Goal: Task Accomplishment & Management: Use online tool/utility

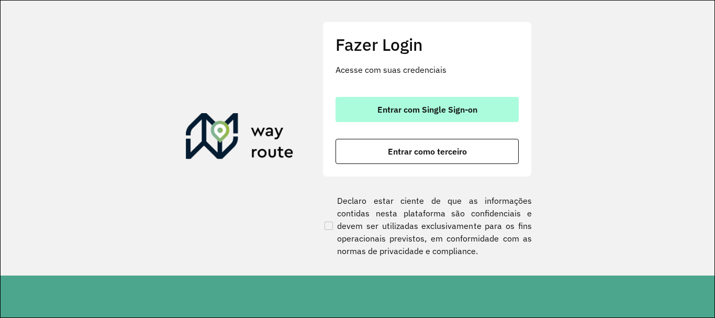
click at [386, 98] on button "Entrar com Single Sign-on" at bounding box center [427, 109] width 183 height 25
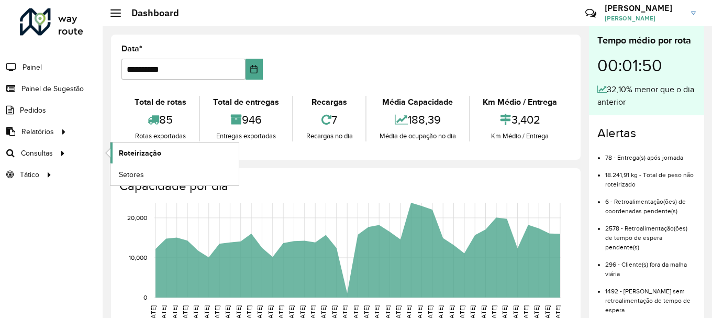
click at [172, 153] on link "Roteirização" at bounding box center [174, 152] width 128 height 21
drag, startPoint x: 130, startPoint y: 172, endPoint x: 144, endPoint y: 190, distance: 22.8
click at [0, 0] on span "Setores" at bounding box center [0, 0] width 0 height 0
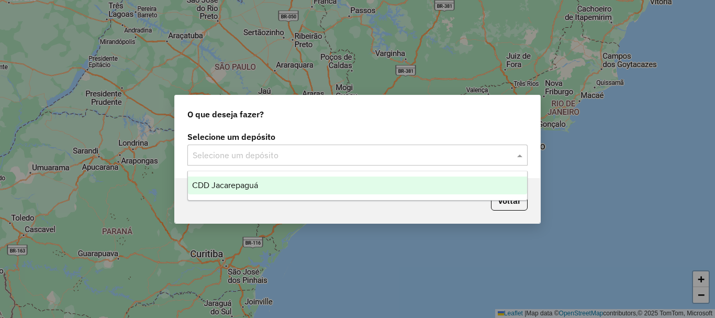
click at [521, 157] on span at bounding box center [521, 155] width 13 height 13
click at [235, 187] on span "CDD Jacarepaguá" at bounding box center [225, 185] width 66 height 9
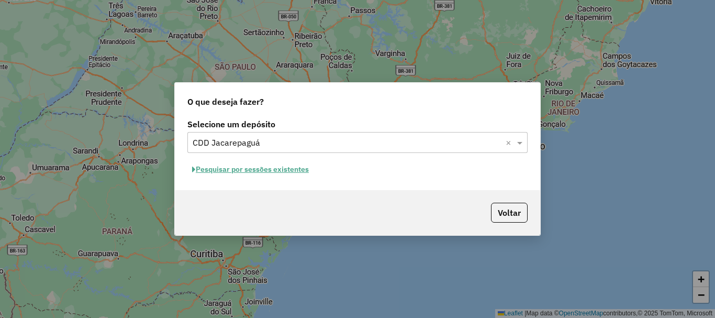
click at [289, 168] on button "Pesquisar por sessões existentes" at bounding box center [250, 169] width 126 height 16
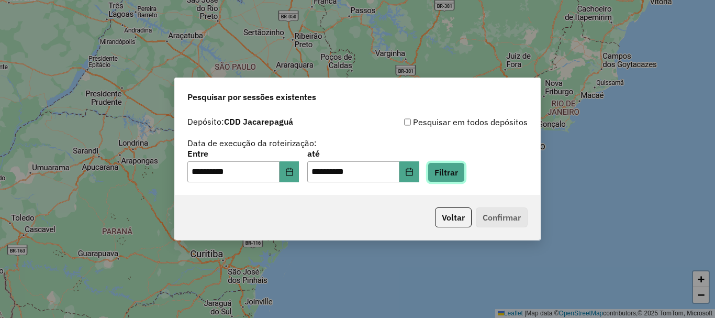
click at [465, 172] on button "Filtrar" at bounding box center [446, 172] width 37 height 20
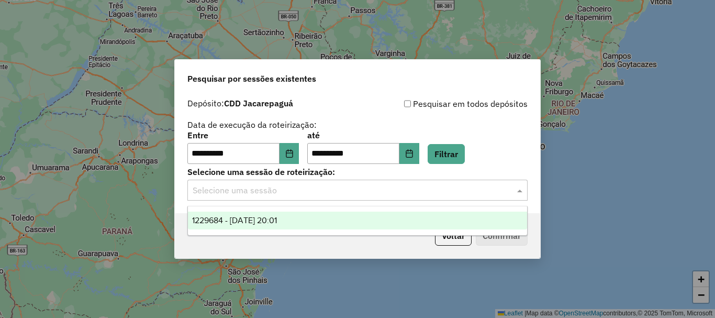
click at [455, 192] on input "text" at bounding box center [347, 190] width 309 height 13
click at [277, 218] on span "1229684 - [DATE] 20:01" at bounding box center [234, 220] width 85 height 9
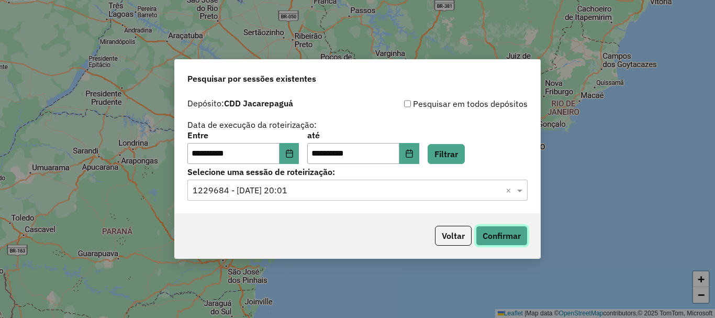
click at [496, 236] on button "Confirmar" at bounding box center [502, 236] width 52 height 20
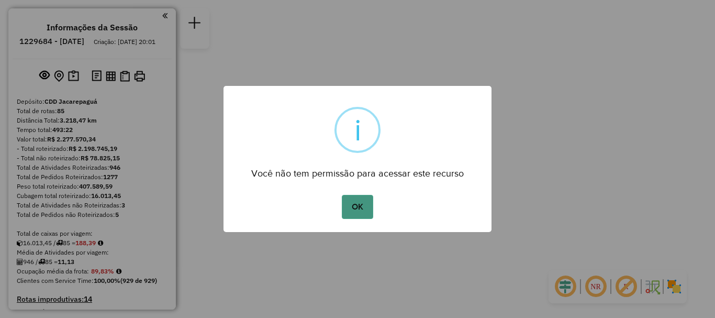
click at [357, 210] on button "OK" at bounding box center [357, 207] width 31 height 24
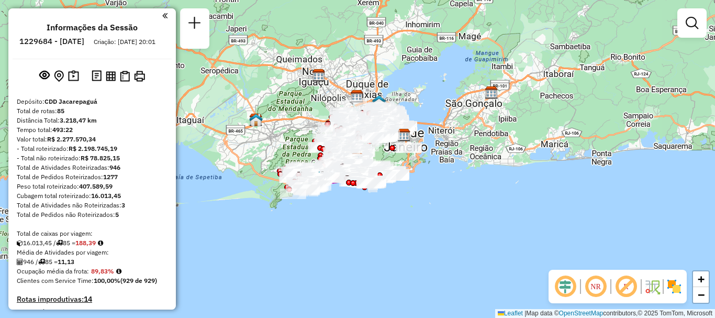
click at [597, 286] on em at bounding box center [595, 286] width 25 height 25
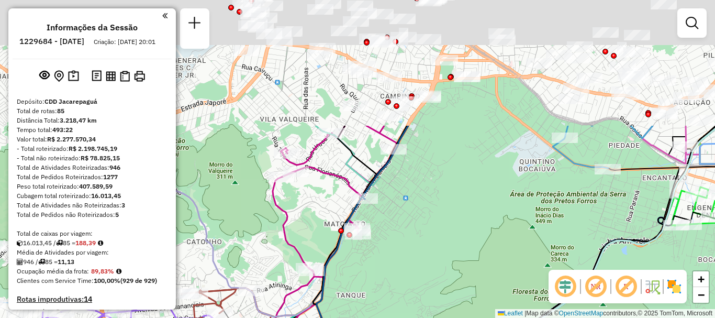
drag, startPoint x: 366, startPoint y: 123, endPoint x: 470, endPoint y: 294, distance: 200.6
click at [470, 294] on div "Janela de atendimento Grade de atendimento Capacidade Transportadoras Veículos …" at bounding box center [357, 159] width 715 height 318
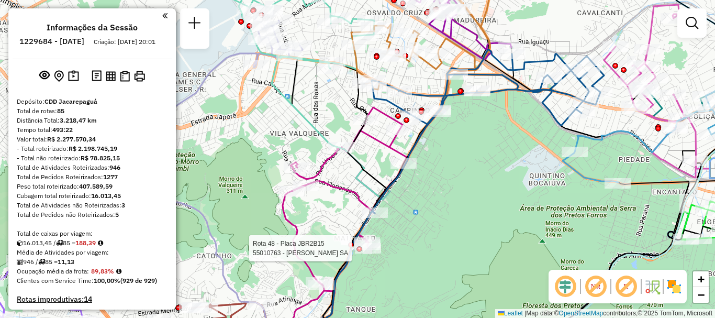
select select "**********"
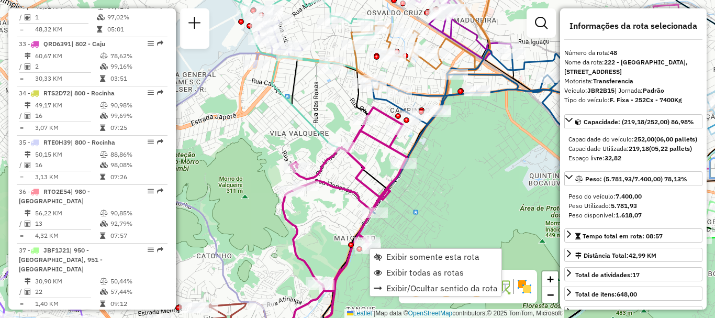
scroll to position [3217, 0]
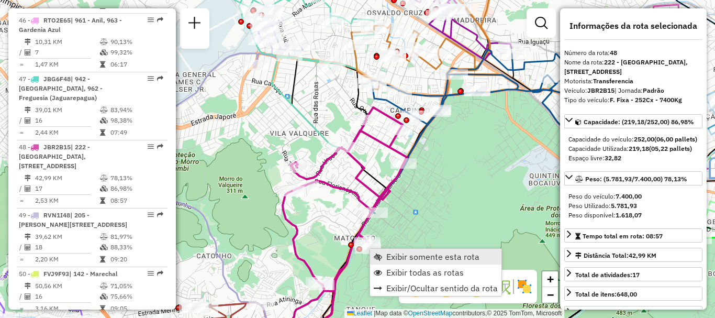
click at [394, 255] on span "Exibir somente esta rota" at bounding box center [432, 256] width 93 height 8
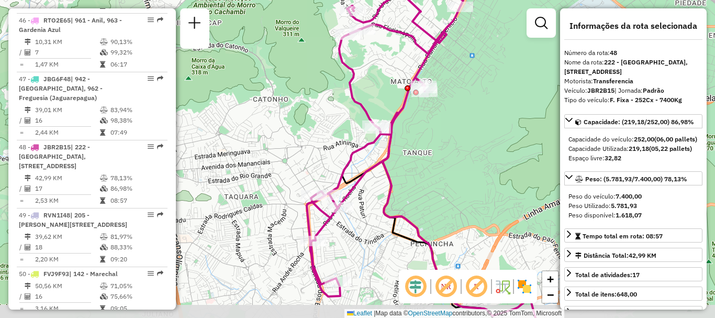
drag, startPoint x: 448, startPoint y: 193, endPoint x: 476, endPoint y: 179, distance: 31.8
click at [476, 179] on div "Janela de atendimento Grade de atendimento Capacidade Transportadoras Veículos …" at bounding box center [357, 159] width 715 height 318
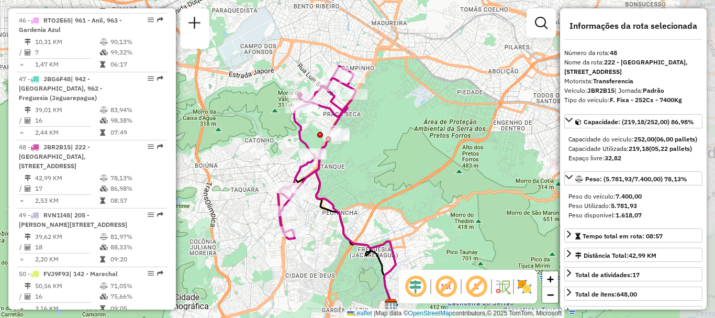
drag, startPoint x: 476, startPoint y: 179, endPoint x: 362, endPoint y: 180, distance: 114.1
click at [362, 180] on div "Janela de atendimento Grade de atendimento Capacidade Transportadoras Veículos …" at bounding box center [357, 159] width 715 height 318
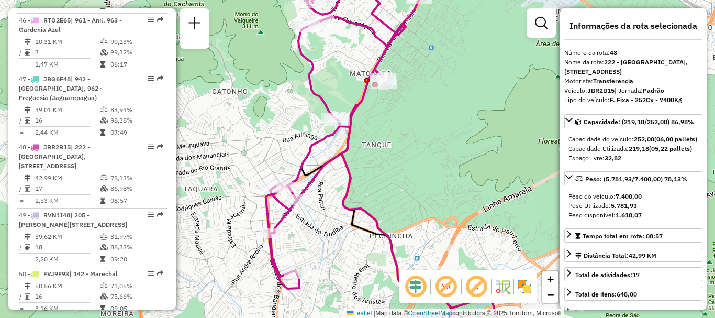
drag, startPoint x: 390, startPoint y: 184, endPoint x: 466, endPoint y: 175, distance: 77.0
click at [466, 175] on div "Janela de atendimento Grade de atendimento Capacidade Transportadoras Veículos …" at bounding box center [357, 159] width 715 height 318
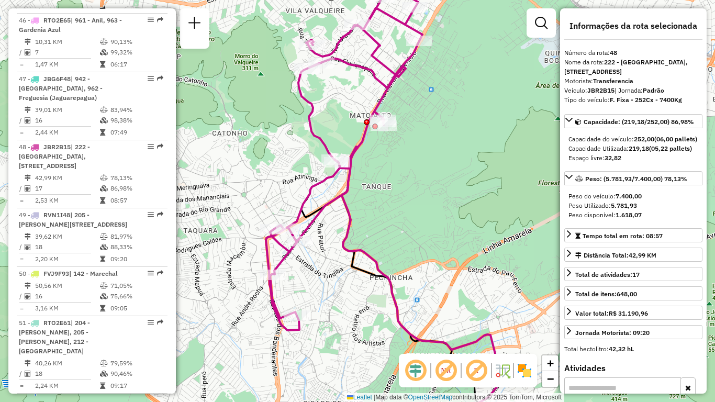
click at [527, 204] on div "Janela de atendimento Grade de atendimento Capacidade Transportadoras Veículos …" at bounding box center [357, 201] width 715 height 402
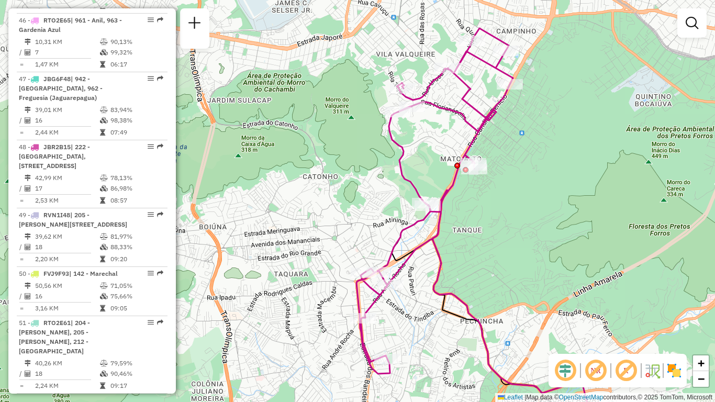
drag, startPoint x: 487, startPoint y: 173, endPoint x: 577, endPoint y: 217, distance: 100.5
click at [577, 217] on div "Janela de atendimento Grade de atendimento Capacidade Transportadoras Veículos …" at bounding box center [357, 201] width 715 height 402
click at [674, 317] on img at bounding box center [674, 370] width 17 height 17
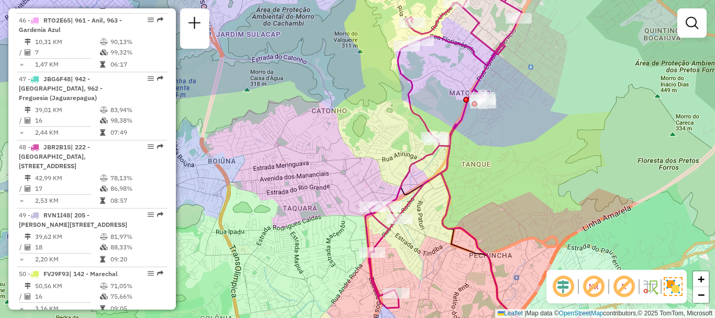
drag, startPoint x: 566, startPoint y: 194, endPoint x: 582, endPoint y: 160, distance: 37.3
click at [581, 163] on div "Janela de atendimento Grade de atendimento Capacidade Transportadoras Veículos …" at bounding box center [357, 159] width 715 height 318
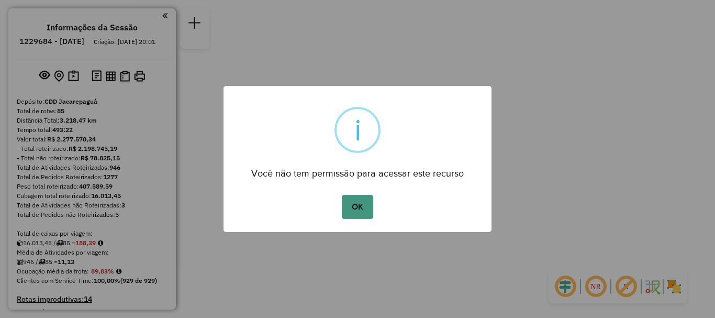
click at [364, 205] on button "OK" at bounding box center [357, 207] width 31 height 24
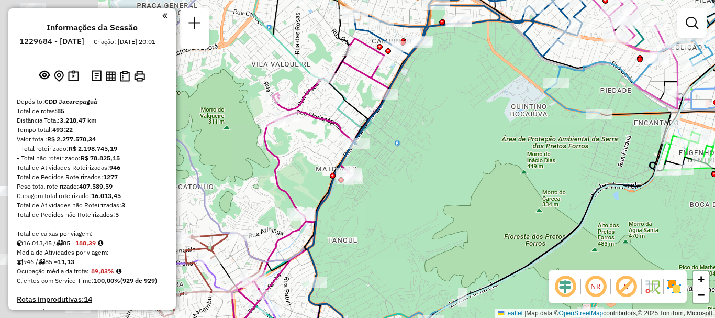
drag, startPoint x: 328, startPoint y: 156, endPoint x: 547, endPoint y: 160, distance: 218.9
click at [547, 165] on div "Janela de atendimento Grade de atendimento Capacidade Transportadoras Veículos …" at bounding box center [357, 159] width 715 height 318
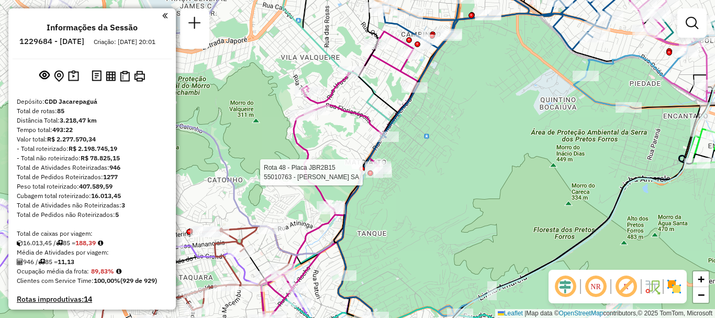
select select "**********"
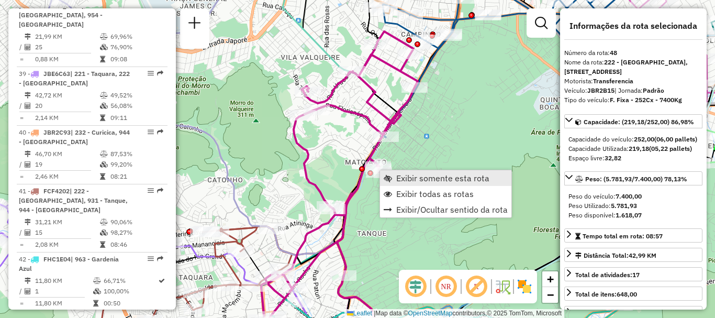
scroll to position [3217, 0]
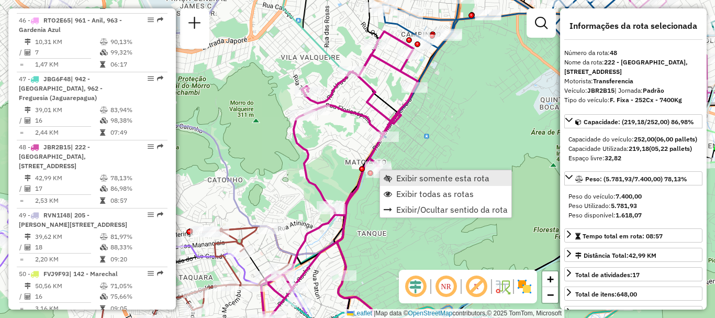
click at [416, 178] on span "Exibir somente esta rota" at bounding box center [442, 178] width 93 height 8
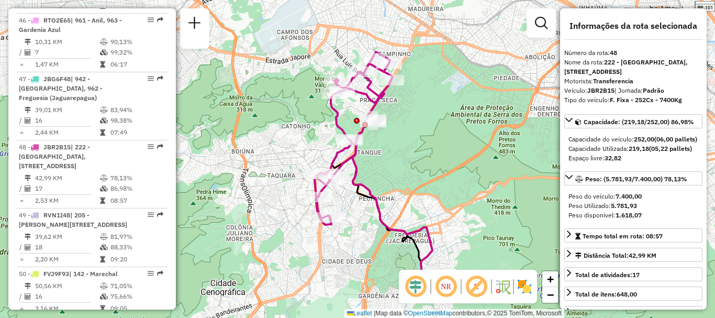
drag, startPoint x: 404, startPoint y: 113, endPoint x: 424, endPoint y: 128, distance: 24.9
click at [424, 128] on div "Janela de atendimento Grade de atendimento Capacidade Transportadoras Veículos …" at bounding box center [357, 159] width 715 height 318
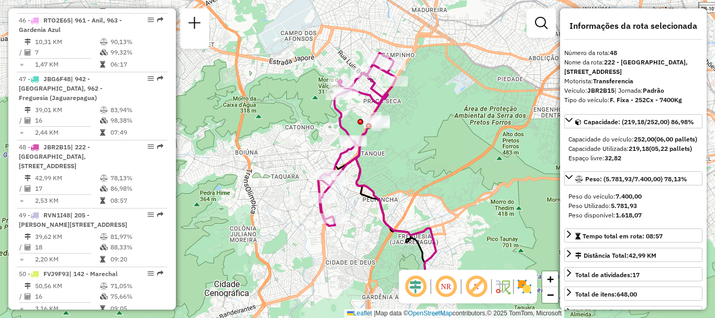
click at [525, 285] on img at bounding box center [524, 286] width 17 height 17
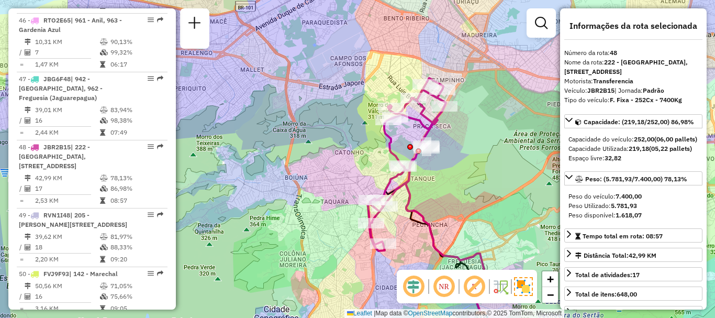
drag, startPoint x: 493, startPoint y: 187, endPoint x: 454, endPoint y: 205, distance: 41.9
click at [454, 205] on div "Janela de atendimento Grade de atendimento Capacidade Transportadoras Veículos …" at bounding box center [357, 159] width 715 height 318
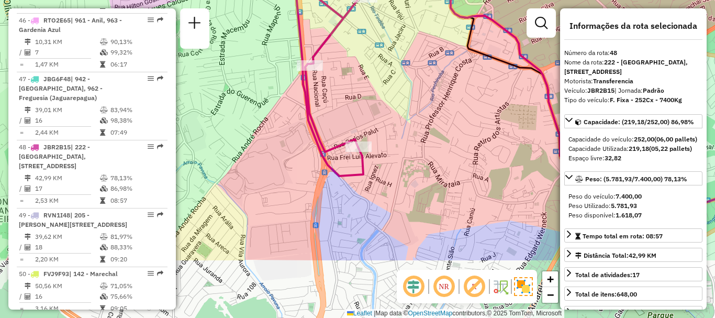
drag, startPoint x: 388, startPoint y: 226, endPoint x: 404, endPoint y: 146, distance: 81.6
click at [404, 146] on div "Janela de atendimento Grade de atendimento Capacidade Transportadoras Veículos …" at bounding box center [357, 159] width 715 height 318
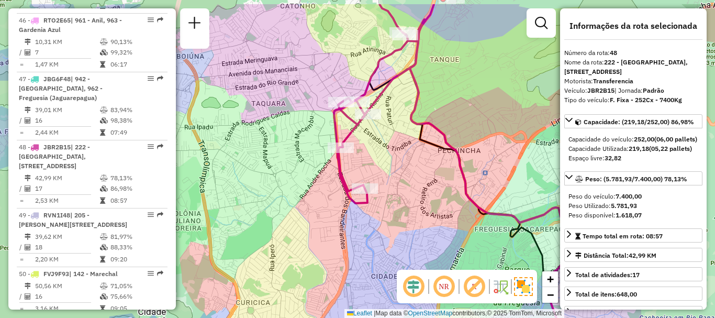
drag, startPoint x: 455, startPoint y: 151, endPoint x: 439, endPoint y: 187, distance: 39.4
click at [439, 187] on div "Janela de atendimento Grade de atendimento Capacidade Transportadoras Veículos …" at bounding box center [357, 159] width 715 height 318
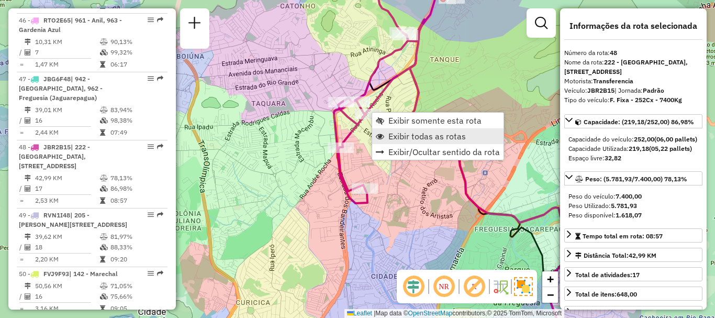
click at [398, 136] on span "Exibir todas as rotas" at bounding box center [426, 136] width 77 height 8
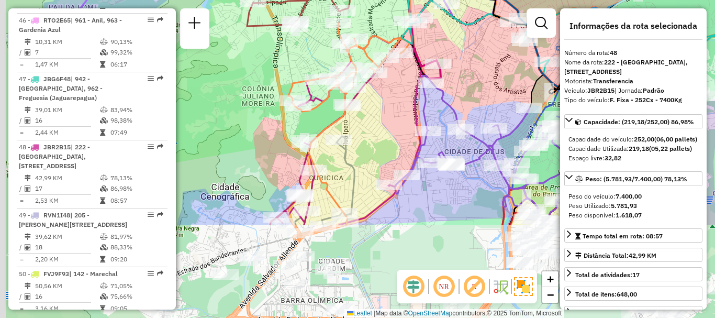
drag, startPoint x: 403, startPoint y: 219, endPoint x: 499, endPoint y: 60, distance: 185.6
click at [499, 60] on div "Janela de atendimento Grade de atendimento Capacidade Transportadoras Veículos …" at bounding box center [357, 159] width 715 height 318
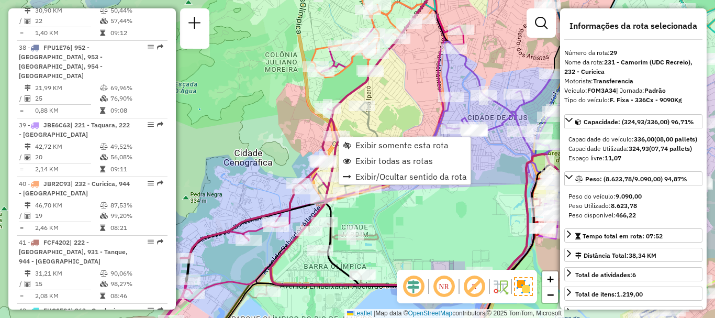
scroll to position [2150, 0]
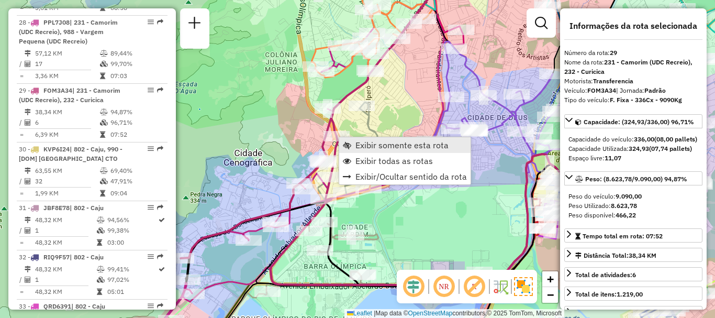
click at [358, 144] on span "Exibir somente esta rota" at bounding box center [401, 145] width 93 height 8
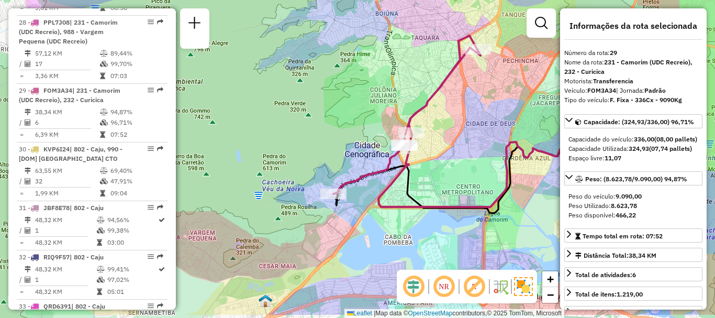
drag, startPoint x: 344, startPoint y: 196, endPoint x: 442, endPoint y: 162, distance: 103.3
click at [442, 162] on div "Janela de atendimento Grade de atendimento Capacidade Transportadoras Veículos …" at bounding box center [357, 159] width 715 height 318
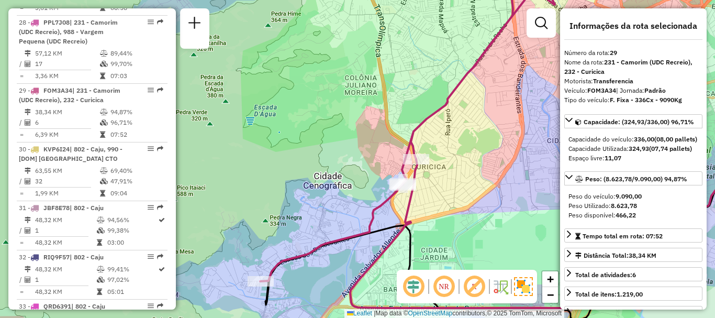
drag, startPoint x: 492, startPoint y: 185, endPoint x: 427, endPoint y: 180, distance: 64.6
click at [427, 180] on div "Janela de atendimento Grade de atendimento Capacidade Transportadoras Veículos …" at bounding box center [357, 159] width 715 height 318
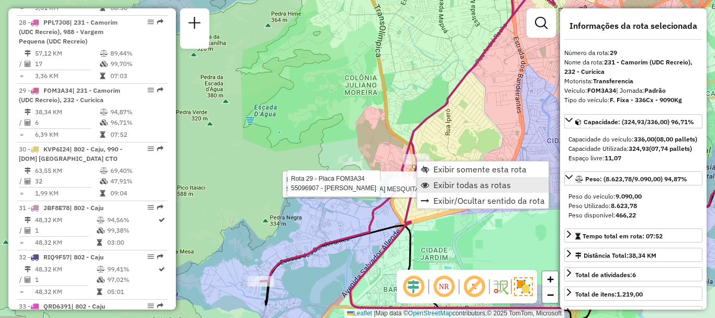
click at [456, 181] on span "Exibir todas as rotas" at bounding box center [472, 185] width 77 height 8
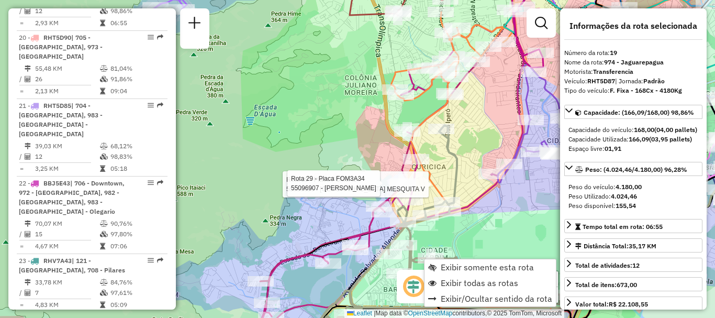
scroll to position [1470, 0]
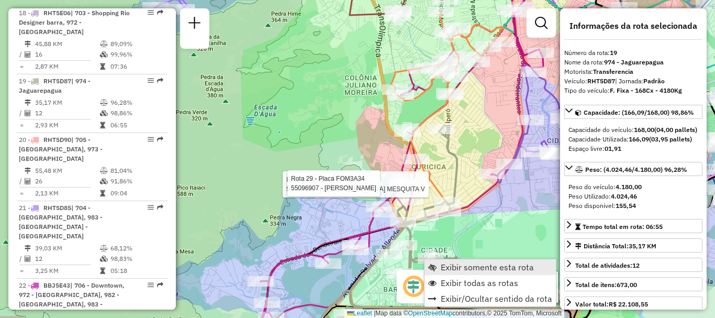
click at [449, 263] on span "Exibir somente esta rota" at bounding box center [487, 267] width 93 height 8
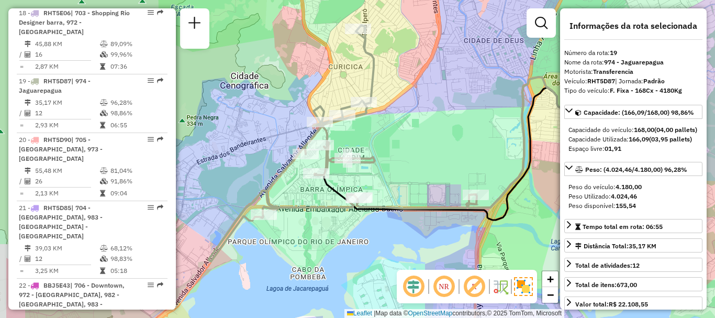
drag, startPoint x: 359, startPoint y: 192, endPoint x: 448, endPoint y: 173, distance: 91.0
click at [448, 173] on div "Janela de atendimento Grade de atendimento Capacidade Transportadoras Veículos …" at bounding box center [357, 159] width 715 height 318
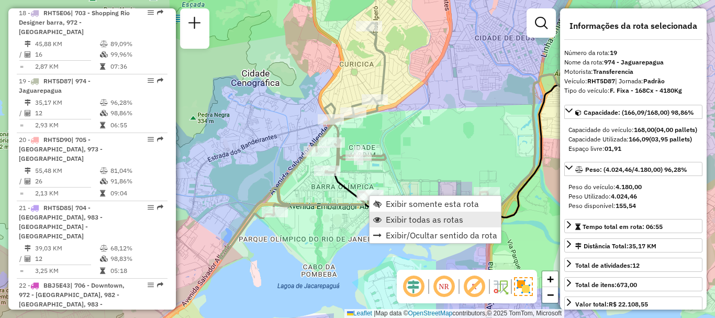
click at [396, 219] on span "Exibir todas as rotas" at bounding box center [424, 219] width 77 height 8
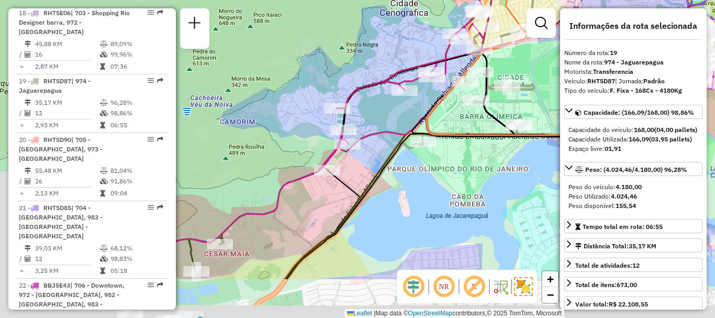
drag, startPoint x: 341, startPoint y: 251, endPoint x: 540, endPoint y: 100, distance: 249.6
click at [541, 102] on div "Janela de atendimento Grade de atendimento Capacidade Transportadoras Veículos …" at bounding box center [357, 159] width 715 height 318
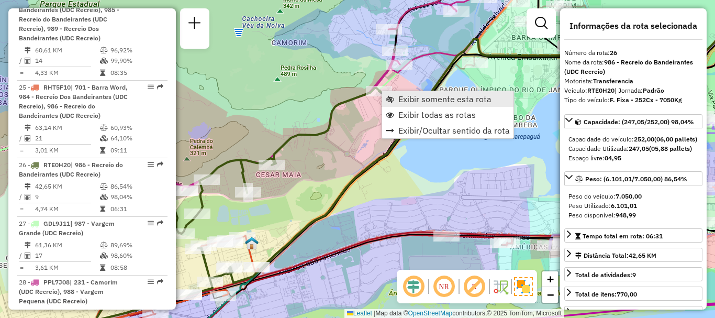
scroll to position [1965, 0]
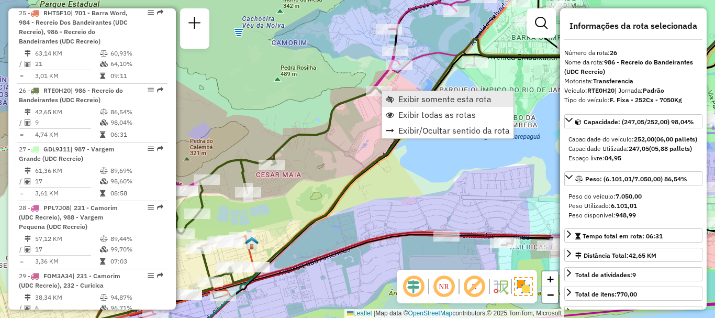
click at [397, 99] on link "Exibir somente esta rota" at bounding box center [447, 99] width 131 height 16
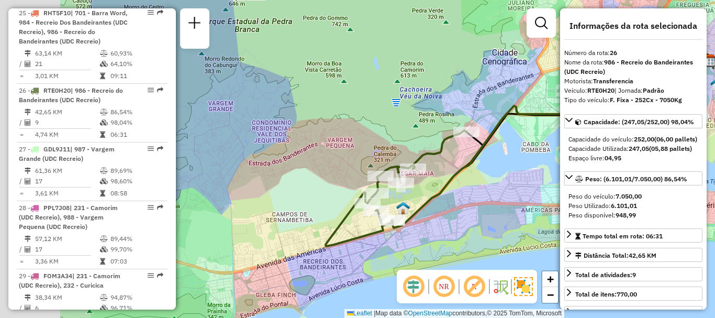
drag, startPoint x: 290, startPoint y: 180, endPoint x: 454, endPoint y: 168, distance: 164.8
click at [454, 168] on div "Janela de atendimento Grade de atendimento Capacidade Transportadoras Veículos …" at bounding box center [357, 159] width 715 height 318
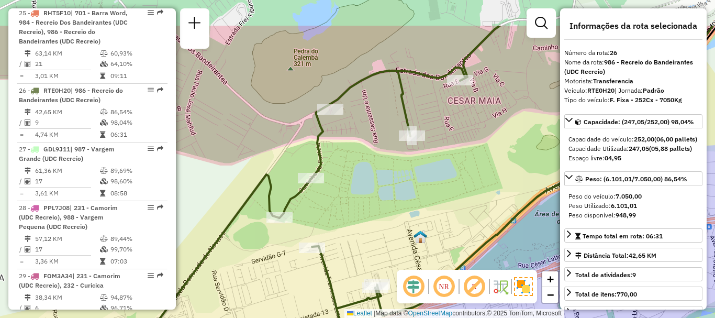
drag, startPoint x: 484, startPoint y: 120, endPoint x: 441, endPoint y: 182, distance: 74.5
click at [441, 182] on div "Janela de atendimento Grade de atendimento Capacidade Transportadoras Veículos …" at bounding box center [357, 159] width 715 height 318
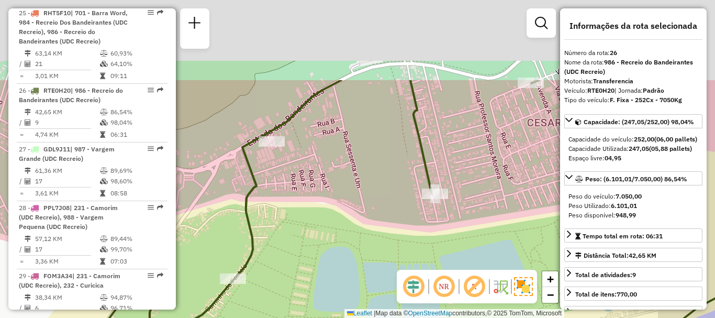
drag, startPoint x: 460, startPoint y: 112, endPoint x: 393, endPoint y: 221, distance: 128.0
click at [393, 221] on div "Janela de atendimento Grade de atendimento Capacidade Transportadoras Veículos …" at bounding box center [357, 159] width 715 height 318
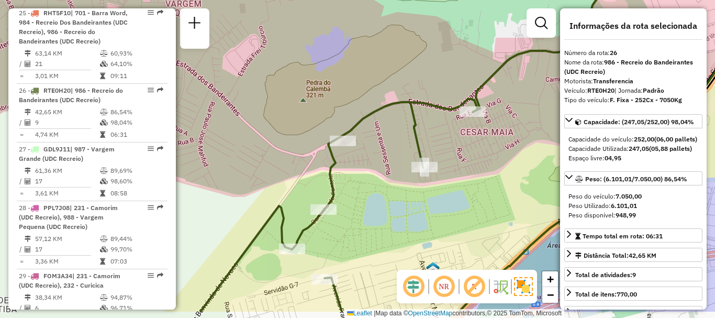
drag, startPoint x: 397, startPoint y: 232, endPoint x: 410, endPoint y: 188, distance: 46.4
click at [409, 192] on div "Janela de atendimento Grade de atendimento Capacidade Transportadoras Veículos …" at bounding box center [357, 159] width 715 height 318
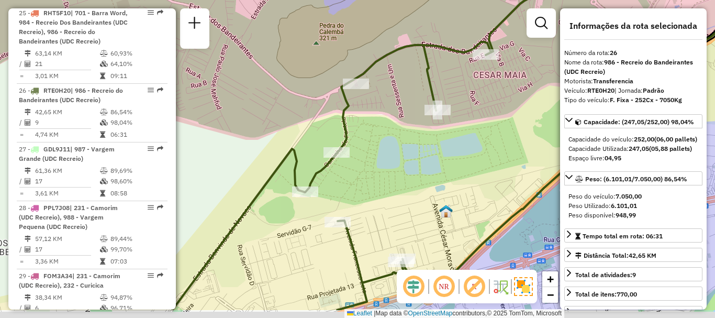
drag, startPoint x: 392, startPoint y: 203, endPoint x: 409, endPoint y: 130, distance: 74.2
click at [409, 130] on div "Janela de atendimento Grade de atendimento Capacidade Transportadoras Veículos …" at bounding box center [357, 159] width 715 height 318
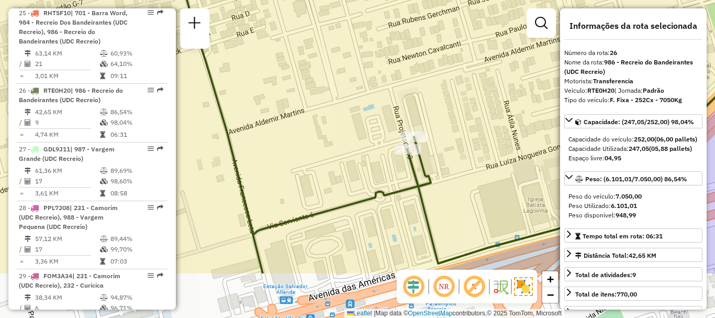
drag, startPoint x: 466, startPoint y: 227, endPoint x: 466, endPoint y: 151, distance: 75.9
click at [466, 151] on div "Janela de atendimento Grade de atendimento Capacidade Transportadoras Veículos …" at bounding box center [357, 159] width 715 height 318
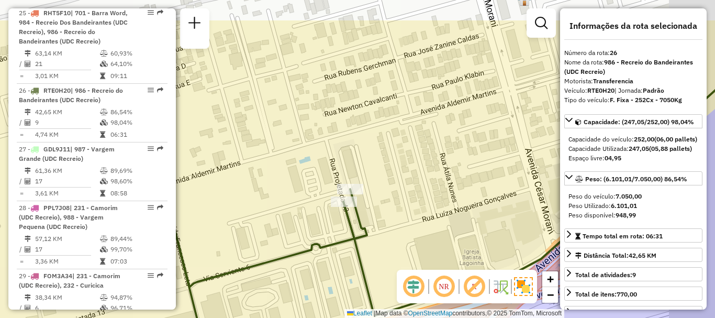
drag, startPoint x: 471, startPoint y: 139, endPoint x: 406, endPoint y: 192, distance: 83.4
click at [406, 192] on div "Janela de atendimento Grade de atendimento Capacidade Transportadoras Veículos …" at bounding box center [357, 159] width 715 height 318
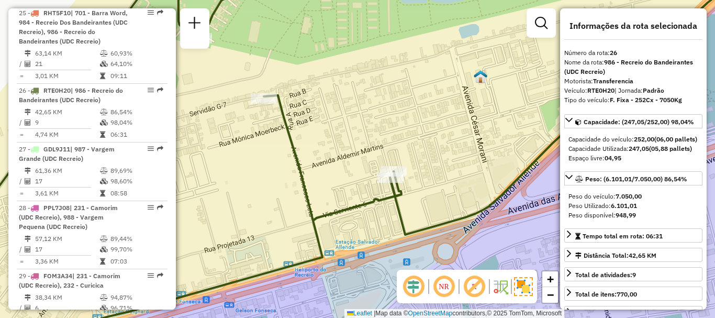
drag, startPoint x: 467, startPoint y: 141, endPoint x: 447, endPoint y: 171, distance: 35.9
click at [450, 171] on div "Janela de atendimento Grade de atendimento Capacidade Transportadoras Veículos …" at bounding box center [357, 159] width 715 height 318
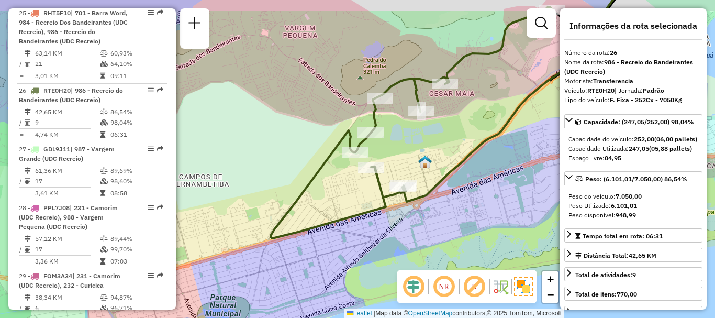
drag, startPoint x: 451, startPoint y: 132, endPoint x: 417, endPoint y: 160, distance: 43.5
click at [418, 160] on div "Janela de atendimento Grade de atendimento Capacidade Transportadoras Veículos …" at bounding box center [357, 159] width 715 height 318
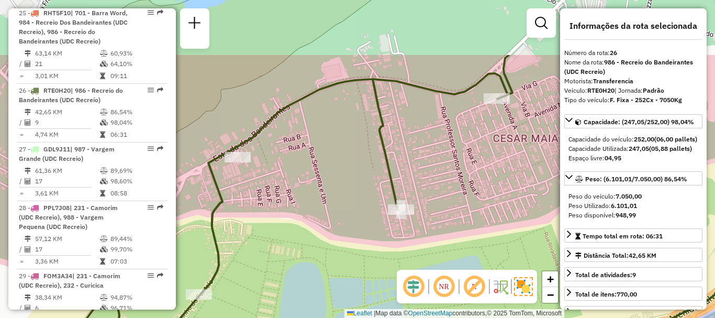
drag, startPoint x: 431, startPoint y: 128, endPoint x: 439, endPoint y: 177, distance: 49.9
click at [439, 177] on div "Janela de atendimento Grade de atendimento Capacidade Transportadoras Veículos …" at bounding box center [357, 159] width 715 height 318
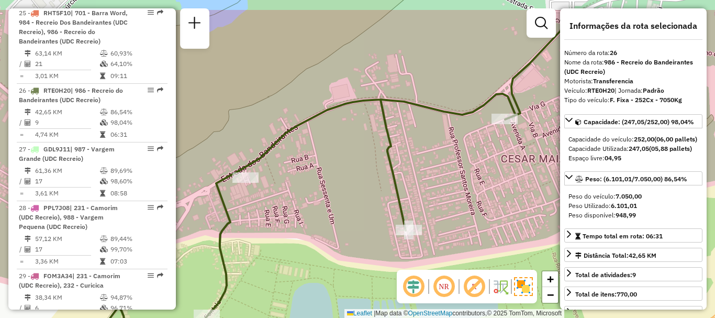
drag, startPoint x: 395, startPoint y: 85, endPoint x: 407, endPoint y: 140, distance: 56.3
click at [408, 132] on div "Janela de atendimento Grade de atendimento Capacidade Transportadoras Veículos …" at bounding box center [357, 159] width 715 height 318
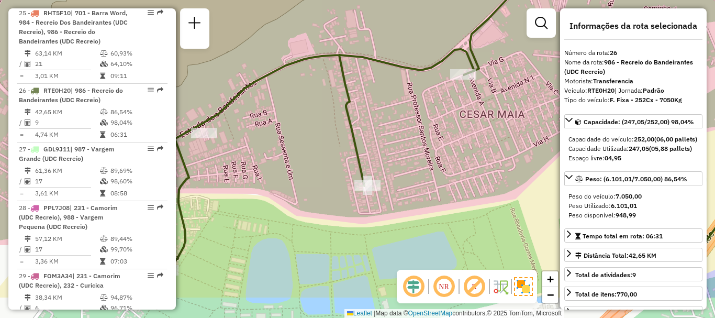
drag, startPoint x: 435, startPoint y: 202, endPoint x: 390, endPoint y: 149, distance: 69.1
click at [390, 149] on div "Janela de atendimento Grade de atendimento Capacidade Transportadoras Veículos …" at bounding box center [357, 159] width 715 height 318
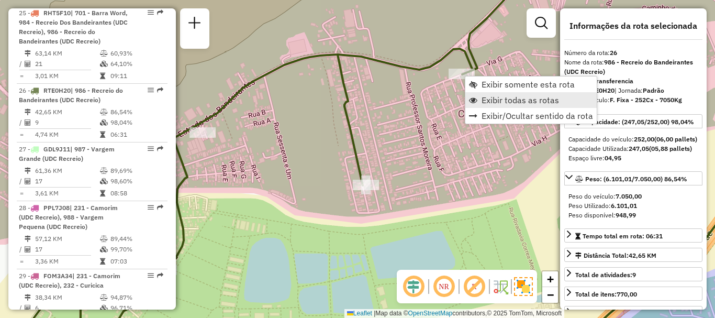
click at [485, 100] on span "Exibir todas as rotas" at bounding box center [520, 100] width 77 height 8
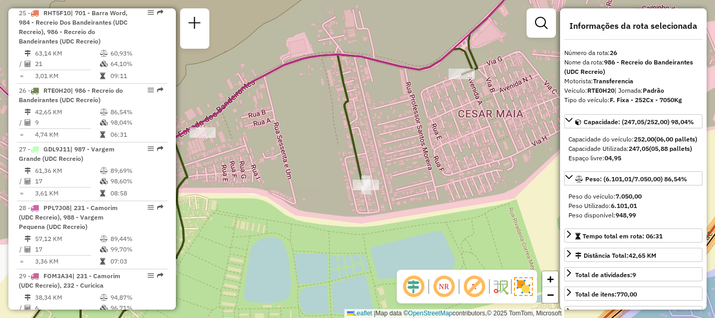
drag, startPoint x: 420, startPoint y: 138, endPoint x: 428, endPoint y: 135, distance: 8.8
click at [421, 137] on div "Janela de atendimento Grade de atendimento Capacidade Transportadoras Veículos …" at bounding box center [357, 159] width 715 height 318
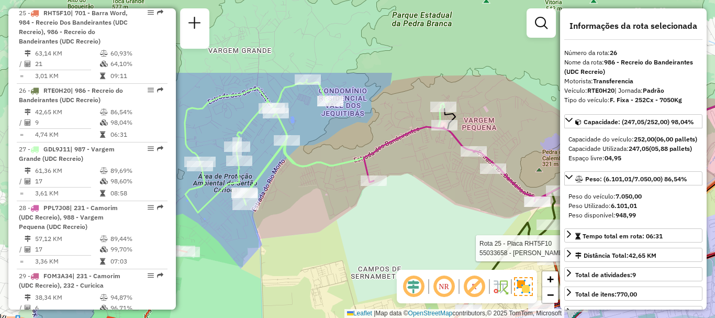
drag, startPoint x: 336, startPoint y: 122, endPoint x: 442, endPoint y: 225, distance: 147.7
click at [442, 225] on div "Rota 25 - Placa RHT5F10 55033658 - JOSE LOURENCO DA SIL Janela de atendimento G…" at bounding box center [357, 159] width 715 height 318
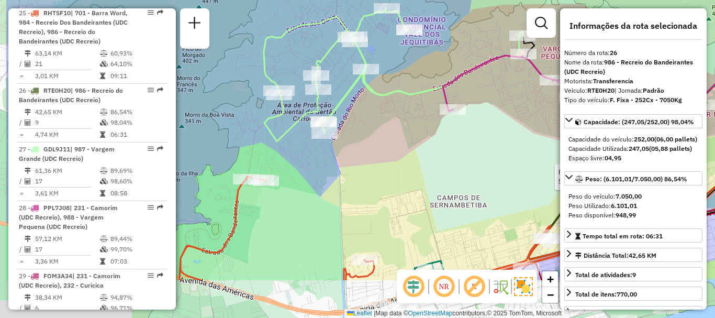
drag, startPoint x: 361, startPoint y: 176, endPoint x: 426, endPoint y: 99, distance: 100.7
click at [435, 101] on div "Rota 25 - Placa RHT5F10 55033658 - JOSE LOURENCO DA SIL Janela de atendimento G…" at bounding box center [357, 159] width 715 height 318
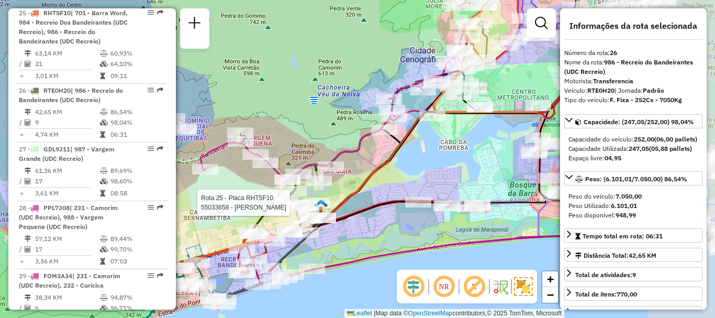
drag, startPoint x: 455, startPoint y: 171, endPoint x: 262, endPoint y: 177, distance: 192.8
click at [262, 182] on div "Rota 25 - Placa RHT5F10 55033658 - JOSE LOURENCO DA SIL Rota 28 - Placa PPL7J08…" at bounding box center [357, 159] width 715 height 318
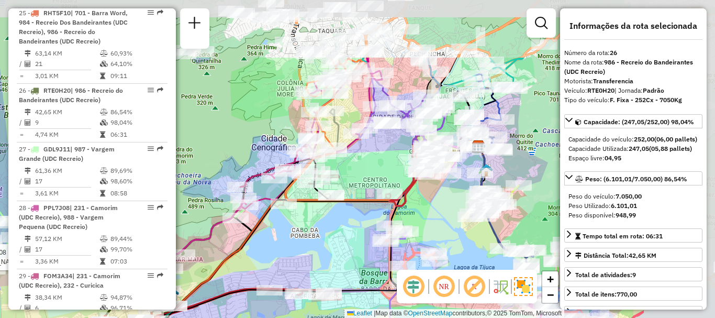
drag, startPoint x: 459, startPoint y: 145, endPoint x: 282, endPoint y: 261, distance: 212.2
click at [282, 261] on div "Rota 25 - Placa RHT5F10 55033658 - JOSE LOURENCO DA SIL Rota 28 - Placa PPL7J08…" at bounding box center [357, 159] width 715 height 318
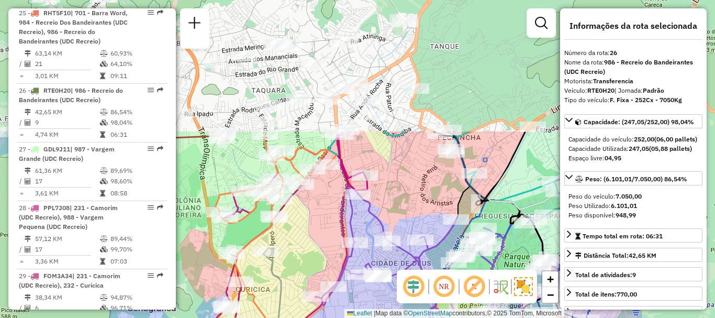
drag, startPoint x: 312, startPoint y: 77, endPoint x: 326, endPoint y: 241, distance: 164.5
click at [326, 241] on div "Rota 25 - Placa RHT5F10 55033658 - JOSE LOURENCO DA SIL Rota 28 - Placa PPL7J08…" at bounding box center [357, 159] width 715 height 318
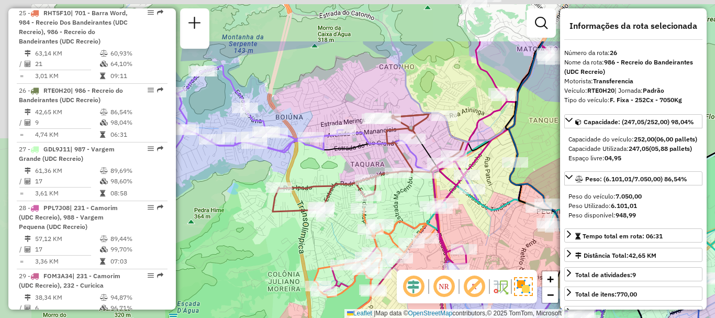
drag, startPoint x: 381, startPoint y: 163, endPoint x: 460, endPoint y: 217, distance: 95.7
click at [481, 237] on div "Rota 25 - Placa RHT5F10 55033658 - JOSE LOURENCO DA SIL Rota 28 - Placa PPL7J08…" at bounding box center [357, 159] width 715 height 318
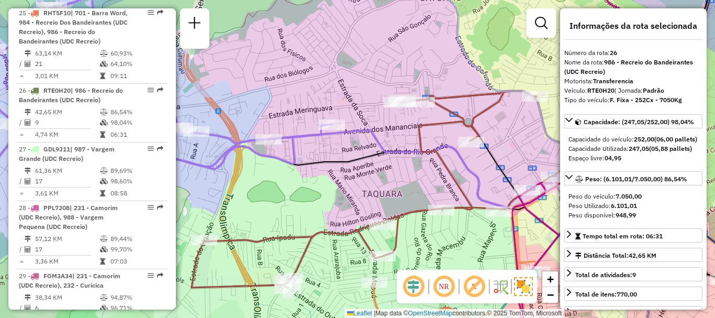
drag, startPoint x: 370, startPoint y: 148, endPoint x: 401, endPoint y: 145, distance: 31.6
click at [401, 146] on icon at bounding box center [464, 246] width 619 height 201
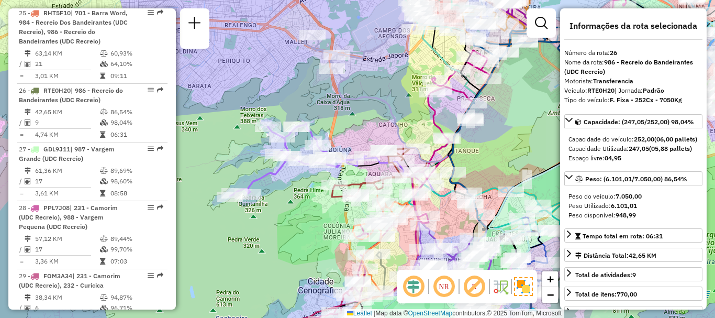
drag, startPoint x: 379, startPoint y: 150, endPoint x: 364, endPoint y: 176, distance: 29.8
click at [364, 176] on icon at bounding box center [425, 225] width 204 height 128
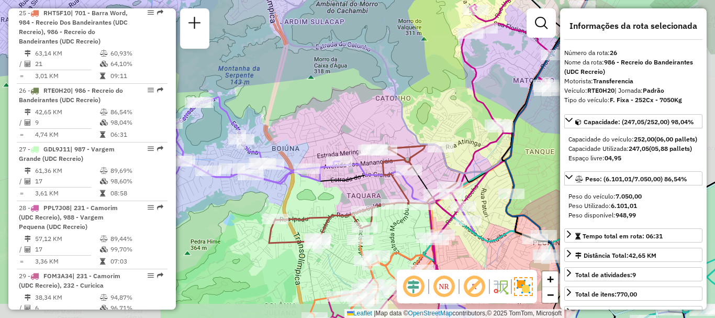
drag, startPoint x: 393, startPoint y: 197, endPoint x: 342, endPoint y: 177, distance: 54.5
click at [344, 179] on icon at bounding box center [441, 252] width 380 height 161
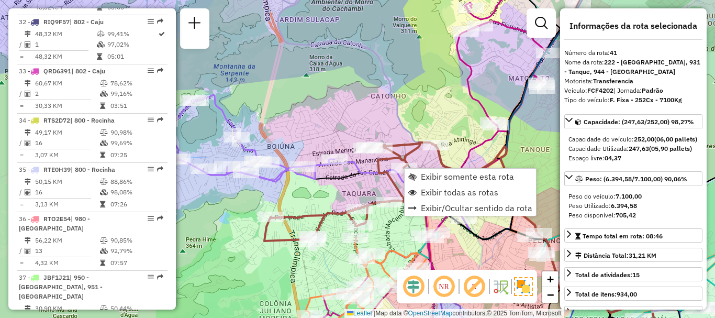
scroll to position [2807, 0]
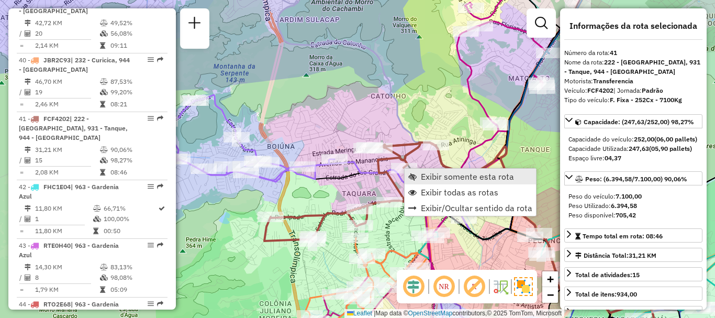
click at [428, 178] on span "Exibir somente esta rota" at bounding box center [467, 176] width 93 height 8
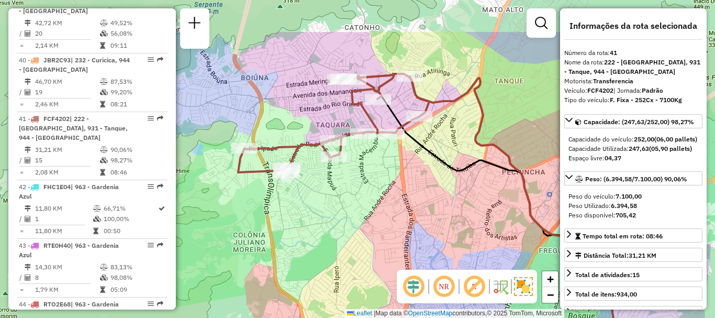
drag, startPoint x: 304, startPoint y: 112, endPoint x: 383, endPoint y: 176, distance: 101.6
click at [383, 176] on div "Janela de atendimento Grade de atendimento Capacidade Transportadoras Veículos …" at bounding box center [357, 159] width 715 height 318
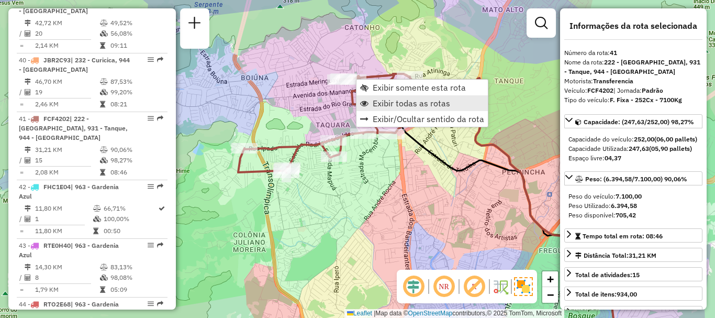
click at [382, 105] on span "Exibir todas as rotas" at bounding box center [411, 103] width 77 height 8
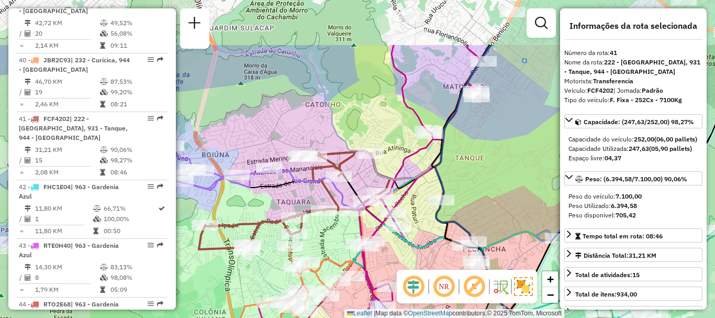
drag, startPoint x: 372, startPoint y: 161, endPoint x: 301, endPoint y: 263, distance: 124.3
click at [301, 263] on div "Janela de atendimento Grade de atendimento Capacidade Transportadoras Veículos …" at bounding box center [357, 159] width 715 height 318
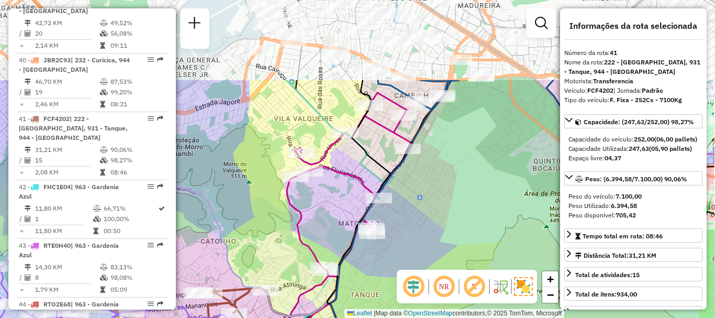
drag, startPoint x: 402, startPoint y: 103, endPoint x: 328, endPoint y: 215, distance: 133.9
click at [328, 215] on div "Janela de atendimento Grade de atendimento Capacidade Transportadoras Veículos …" at bounding box center [357, 159] width 715 height 318
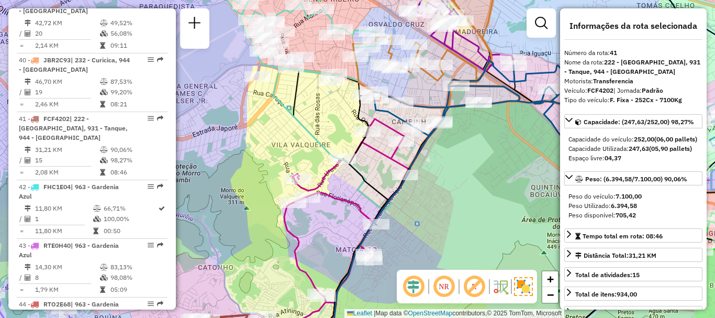
drag, startPoint x: 379, startPoint y: 153, endPoint x: 377, endPoint y: 179, distance: 25.7
click at [377, 179] on div "Janela de atendimento Grade de atendimento Capacidade Transportadoras Veículos …" at bounding box center [357, 159] width 715 height 318
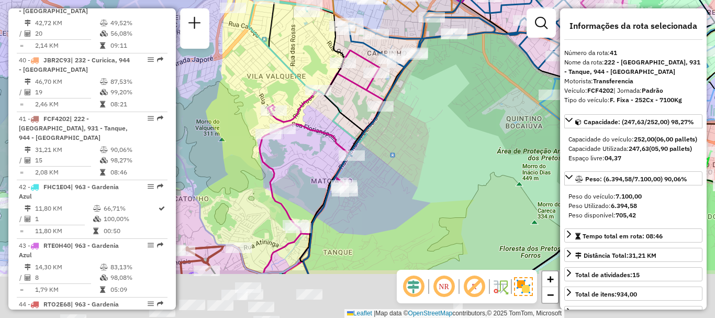
drag, startPoint x: 446, startPoint y: 214, endPoint x: 419, endPoint y: 48, distance: 168.0
click at [417, 51] on div "Janela de atendimento Grade de atendimento Capacidade Transportadoras Veículos …" at bounding box center [357, 159] width 715 height 318
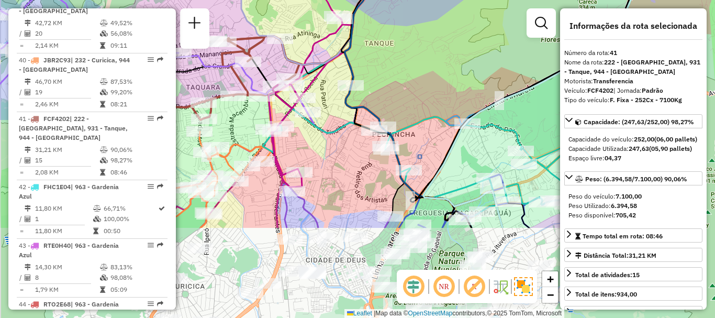
drag, startPoint x: 395, startPoint y: 204, endPoint x: 424, endPoint y: 84, distance: 123.4
click at [437, 82] on div "Janela de atendimento Grade de atendimento Capacidade Transportadoras Veículos …" at bounding box center [357, 159] width 715 height 318
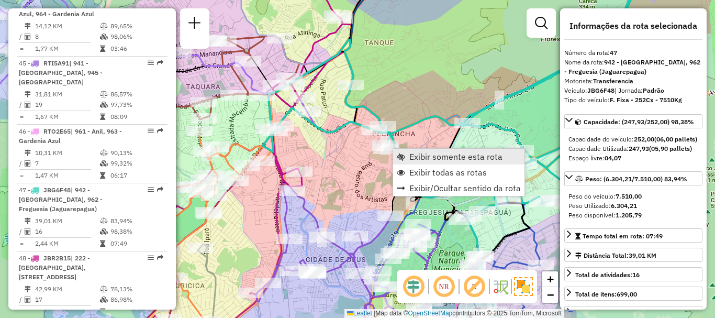
scroll to position [3159, 0]
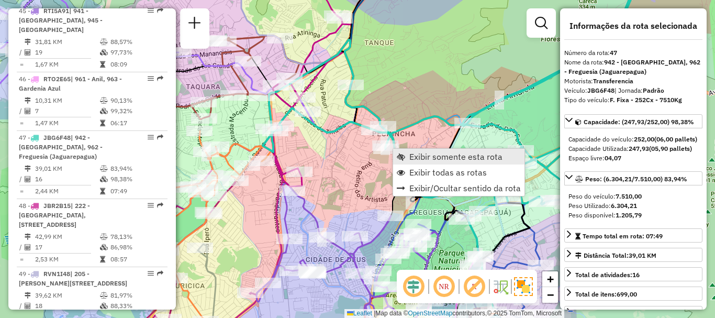
click at [422, 157] on span "Exibir somente esta rota" at bounding box center [455, 156] width 93 height 8
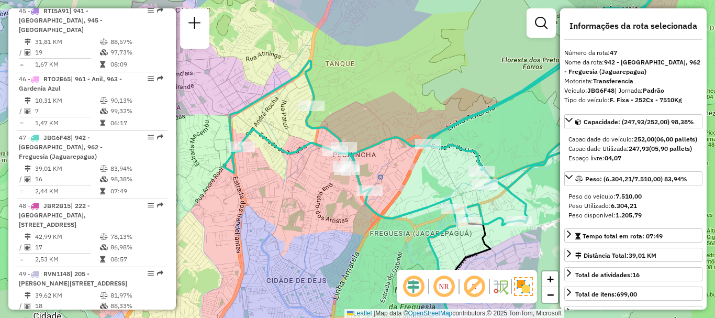
drag, startPoint x: 370, startPoint y: 181, endPoint x: 427, endPoint y: 184, distance: 57.7
click at [427, 184] on div "Janela de atendimento Grade de atendimento Capacidade Transportadoras Veículos …" at bounding box center [357, 159] width 715 height 318
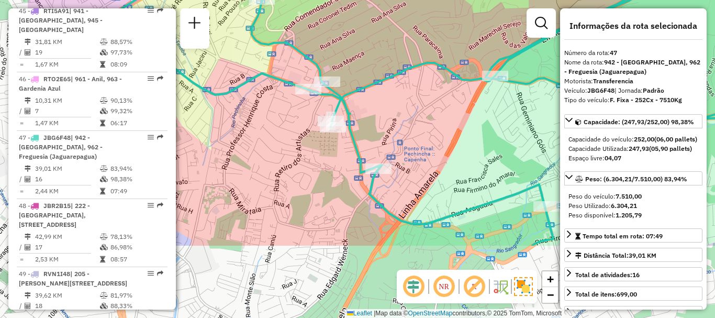
drag, startPoint x: 334, startPoint y: 224, endPoint x: 434, endPoint y: 120, distance: 143.7
click at [434, 120] on div "Janela de atendimento Grade de atendimento Capacidade Transportadoras Veículos …" at bounding box center [357, 159] width 715 height 318
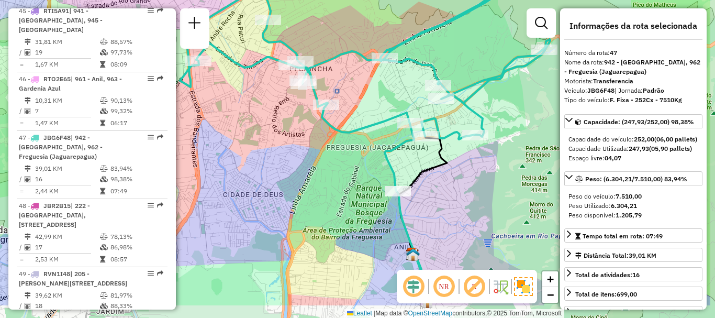
drag, startPoint x: 448, startPoint y: 146, endPoint x: 372, endPoint y: 102, distance: 87.7
click at [372, 102] on div "Janela de atendimento Grade de atendimento Capacidade Transportadoras Veículos …" at bounding box center [357, 159] width 715 height 318
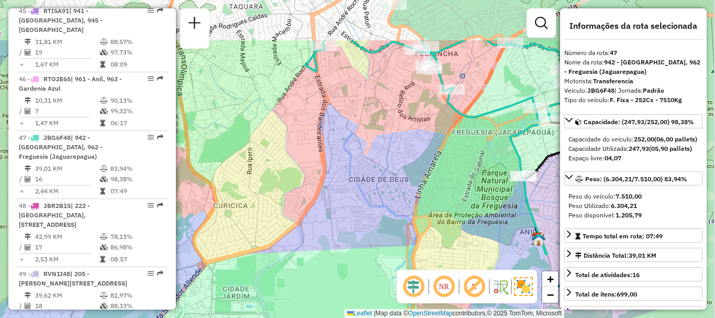
drag, startPoint x: 478, startPoint y: 75, endPoint x: 444, endPoint y: 185, distance: 114.4
click at [445, 185] on div "Janela de atendimento Grade de atendimento Capacidade Transportadoras Veículos …" at bounding box center [357, 159] width 715 height 318
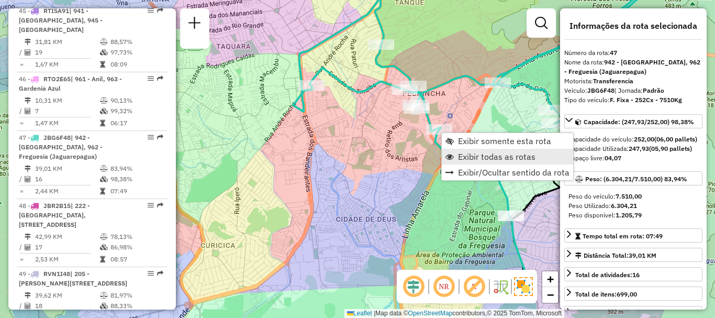
click at [468, 154] on span "Exibir todas as rotas" at bounding box center [496, 156] width 77 height 8
